Goal: Task Accomplishment & Management: Complete application form

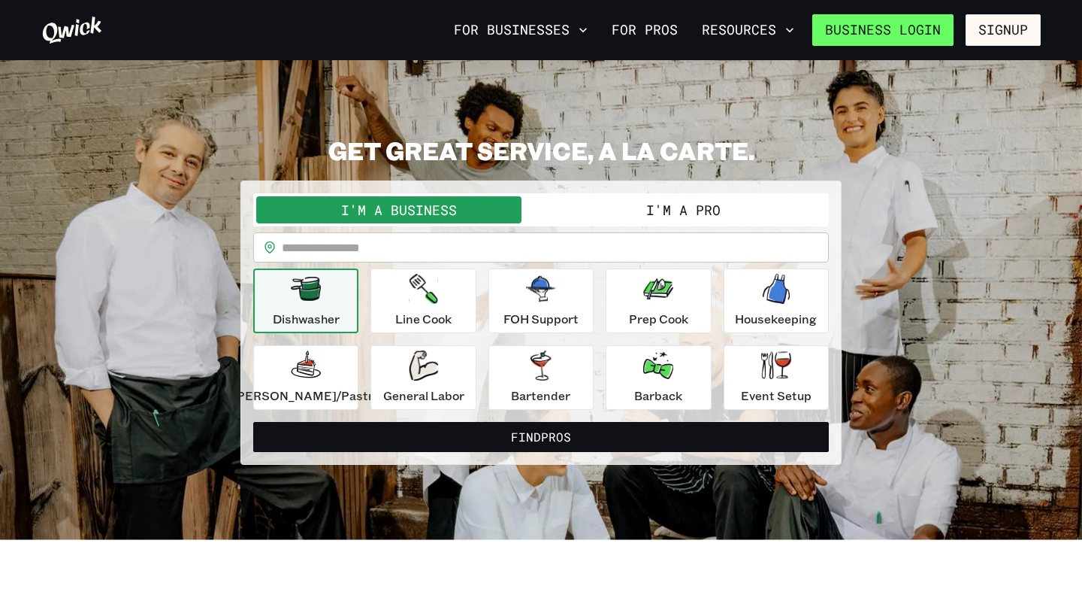
click at [913, 27] on link "Business Login" at bounding box center [883, 30] width 141 height 32
click at [669, 209] on button "I'm a Pro" at bounding box center [683, 209] width 285 height 27
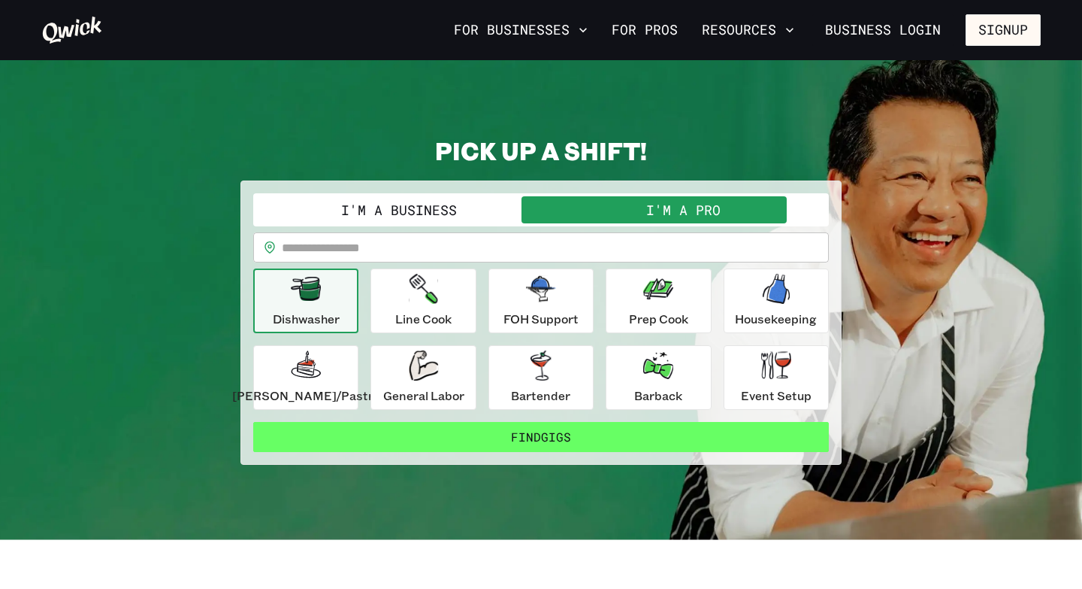
click at [626, 436] on button "Find Gigs" at bounding box center [541, 437] width 576 height 30
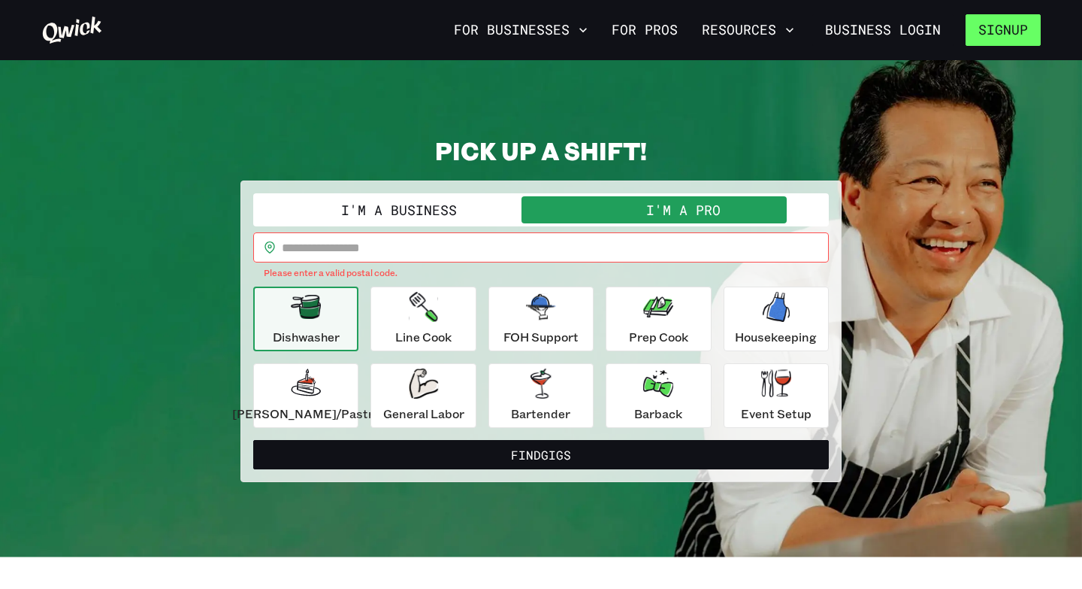
click at [1000, 39] on button "Signup" at bounding box center [1003, 30] width 75 height 32
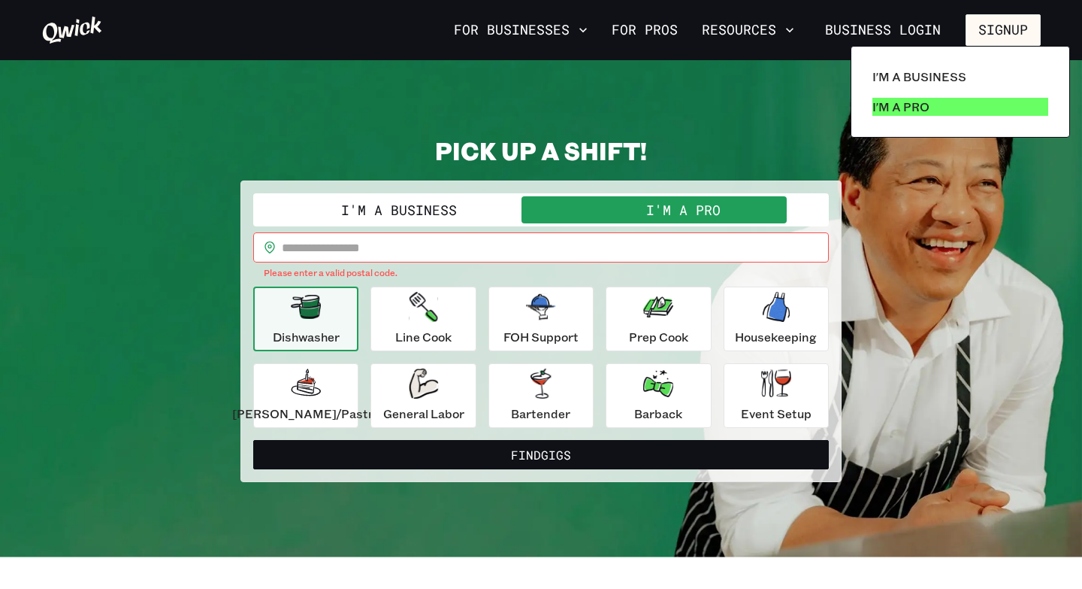
click at [934, 100] on link "I'm a Pro" at bounding box center [961, 107] width 188 height 30
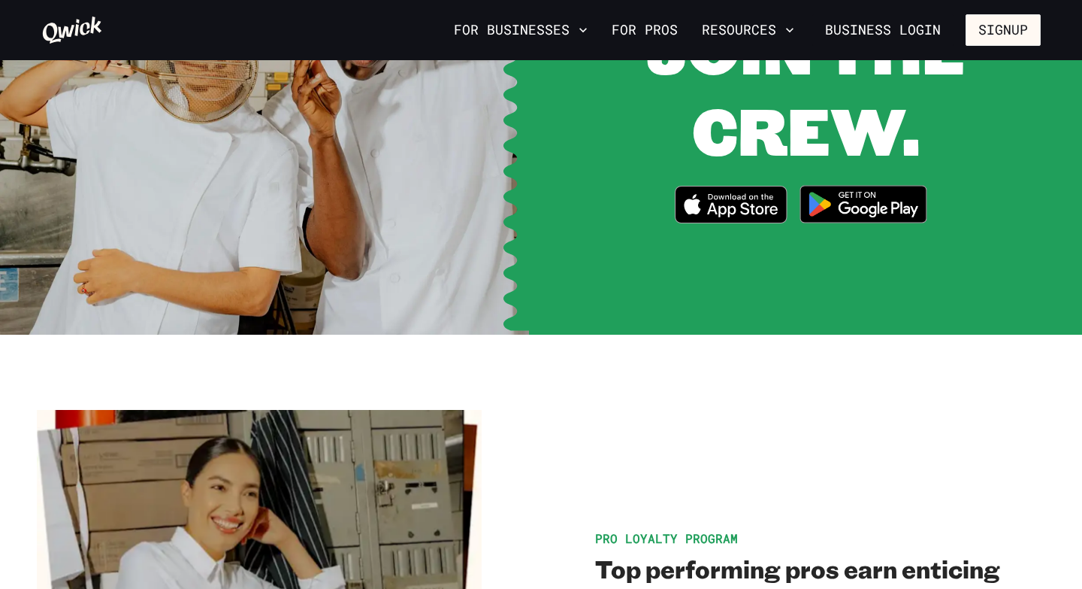
scroll to position [2062, 0]
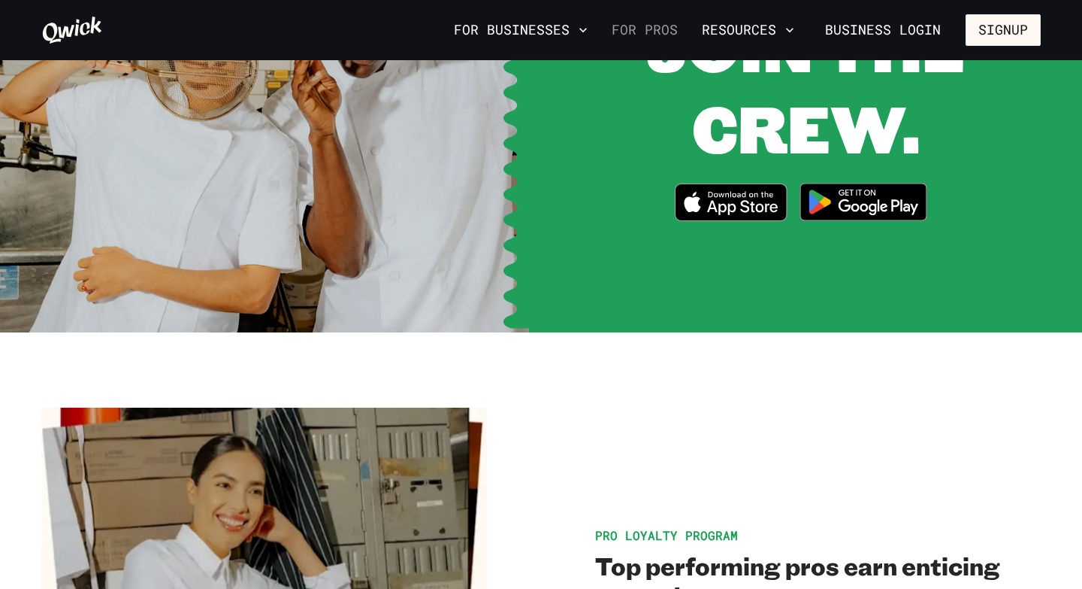
click at [647, 35] on link "For Pros" at bounding box center [645, 30] width 78 height 26
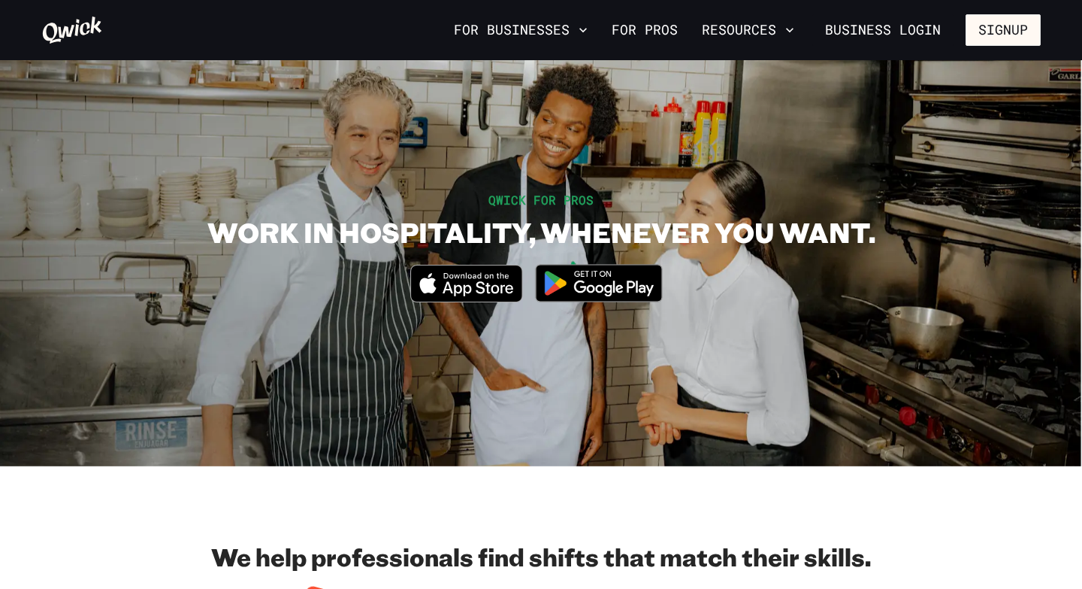
scroll to position [0, 0]
